Goal: Transaction & Acquisition: Purchase product/service

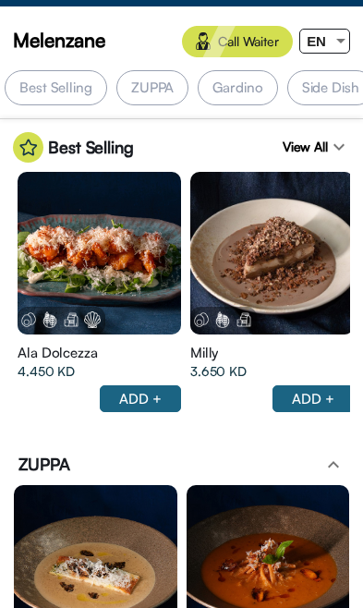
click at [333, 44] on div at bounding box center [341, 41] width 17 height 23
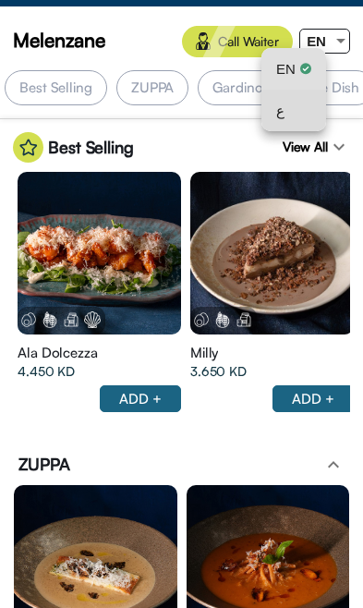
click at [293, 124] on div "ع" at bounding box center [293, 111] width 35 height 42
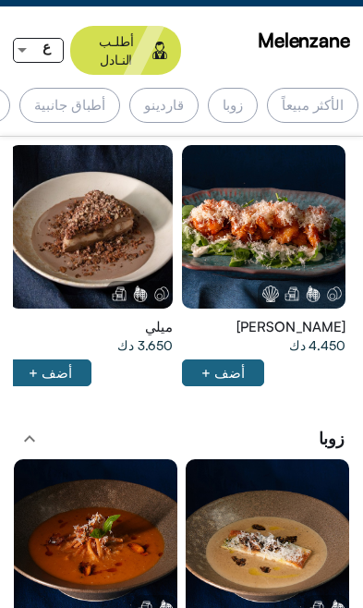
scroll to position [43, 0]
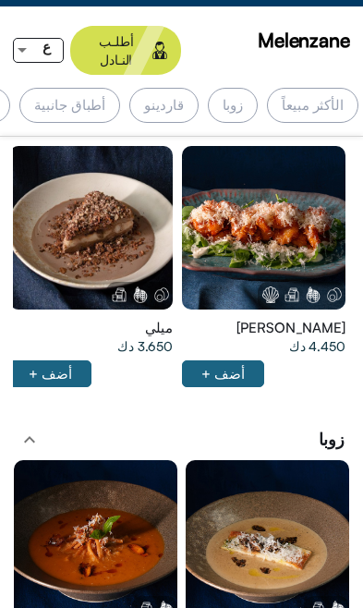
click at [329, 92] on div "الأكثر مبيعاً" at bounding box center [312, 105] width 91 height 35
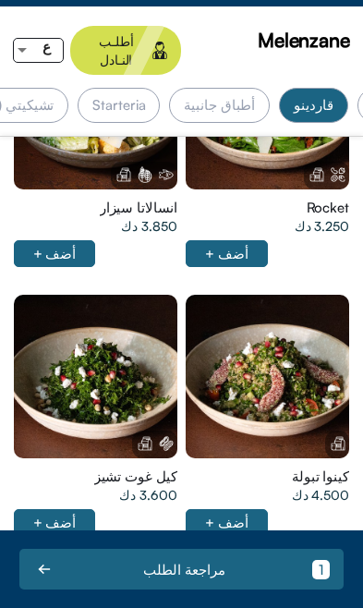
scroll to position [1092, 0]
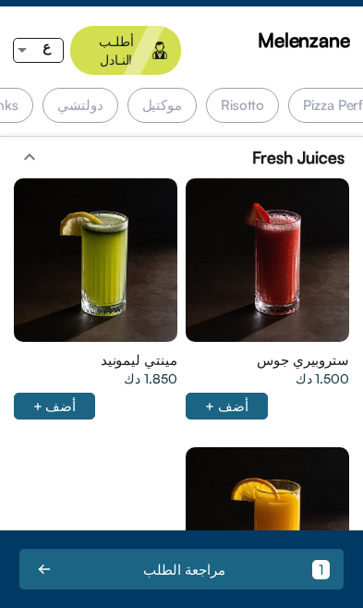
click at [117, 94] on div "دولتشي" at bounding box center [80, 105] width 75 height 35
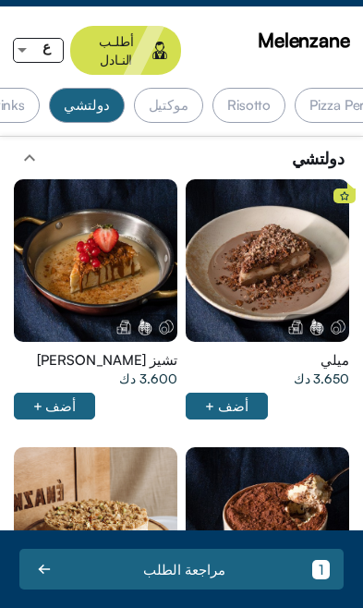
click at [203, 88] on div "موكتيل" at bounding box center [168, 105] width 69 height 35
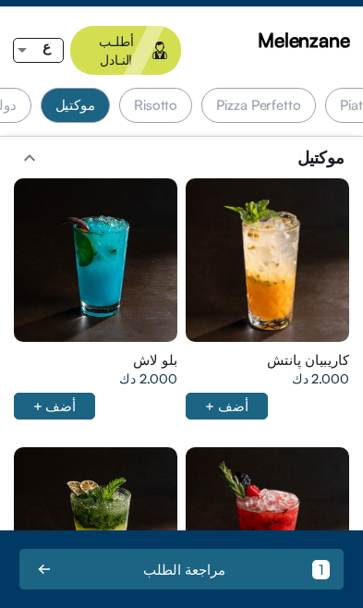
click at [192, 90] on div "Risotto" at bounding box center [155, 105] width 73 height 35
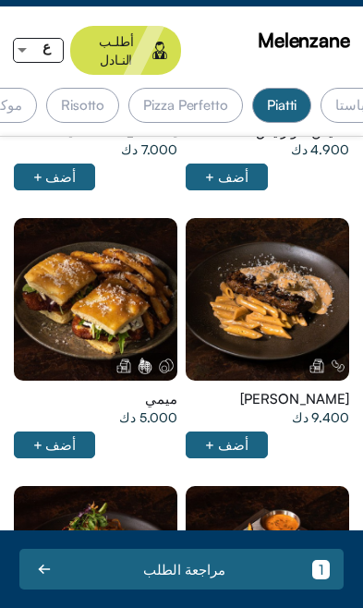
scroll to position [0, -599]
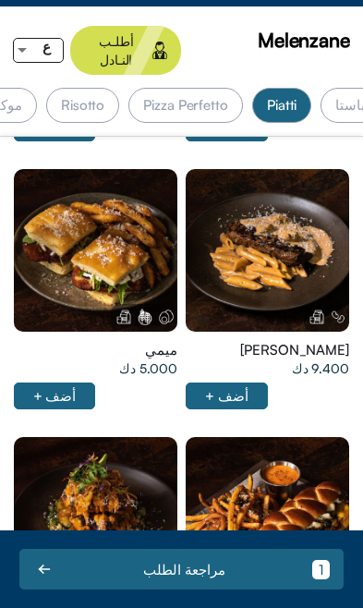
click at [140, 309] on img at bounding box center [145, 317] width 17 height 17
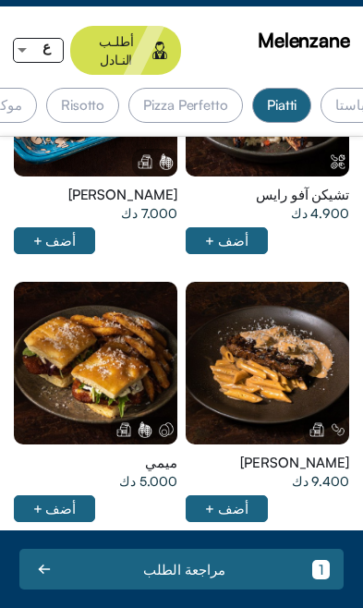
click at [186, 177] on div at bounding box center [268, 95] width 164 height 164
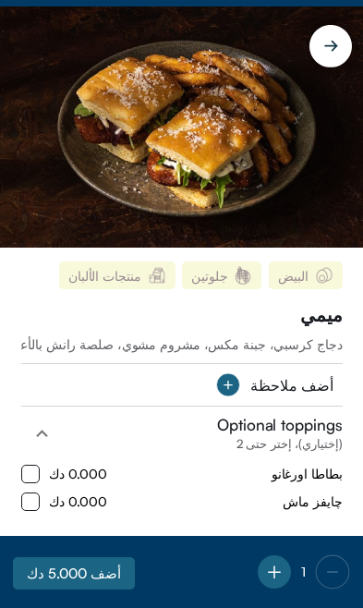
click at [362, 213] on html "البيض جلوتين منتجات الألبان ميمي دجاج كرسبي، جبنة مكس، مشروم مشوي، صلصة رانش با…" at bounding box center [181, 304] width 363 height 608
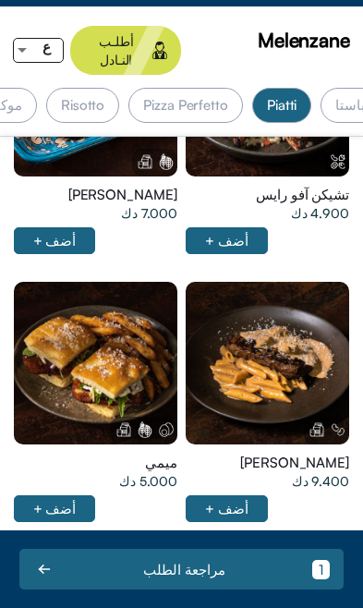
click at [186, 177] on div at bounding box center [268, 95] width 164 height 164
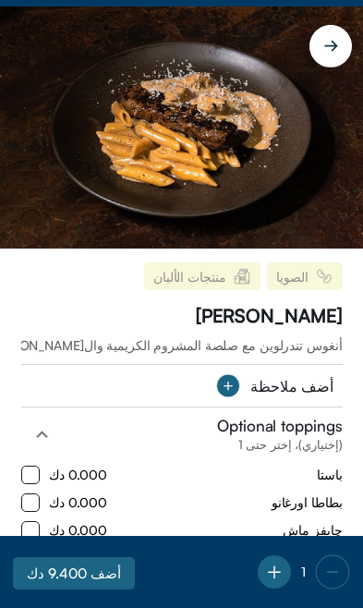
click at [234, 389] on circle at bounding box center [228, 385] width 23 height 23
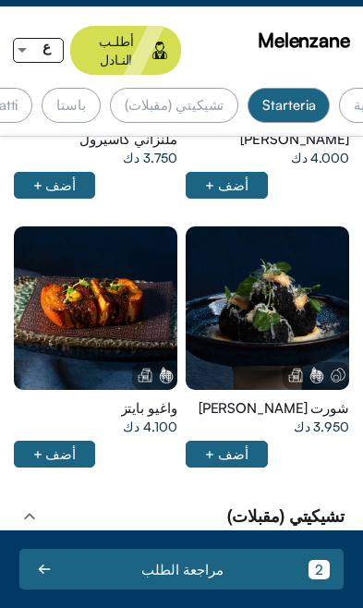
scroll to position [3627, 0]
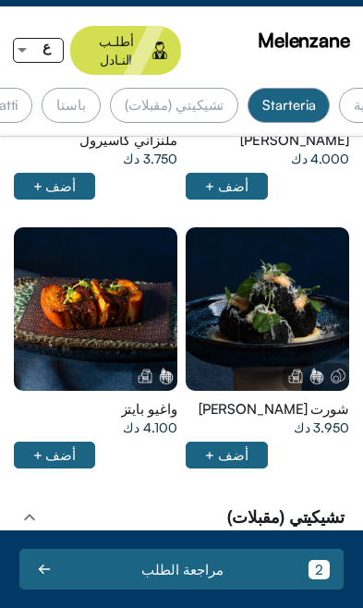
click at [239, 101] on div "تشيكيتي (مقبلات)" at bounding box center [174, 105] width 129 height 35
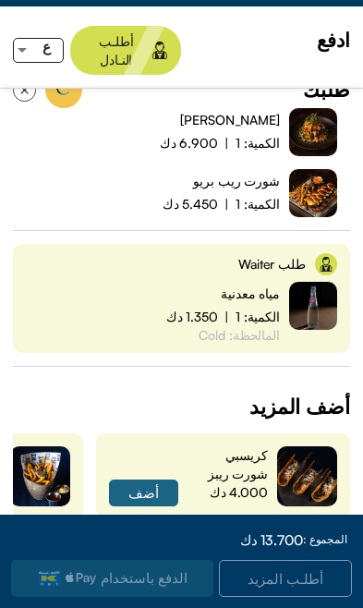
scroll to position [221, 0]
